Goal: Navigation & Orientation: Go to known website

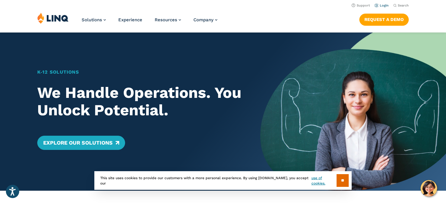
click at [384, 5] on link "Login" at bounding box center [382, 6] width 14 height 4
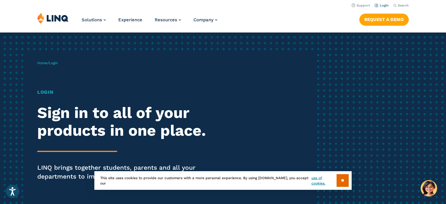
click at [382, 7] on link "Login" at bounding box center [382, 6] width 14 height 4
click at [341, 176] on input "**" at bounding box center [342, 180] width 12 height 13
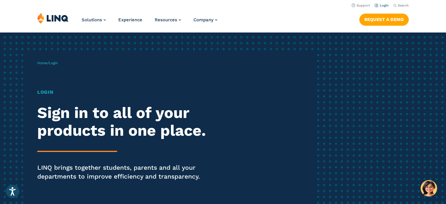
click at [383, 4] on link "Login" at bounding box center [382, 6] width 14 height 4
